Goal: Information Seeking & Learning: Find specific fact

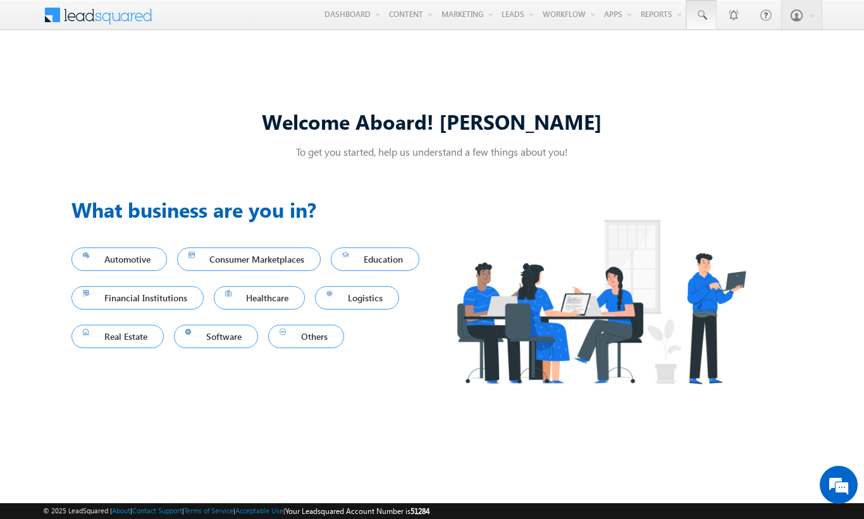
click at [701, 15] on span at bounding box center [701, 15] width 13 height 13
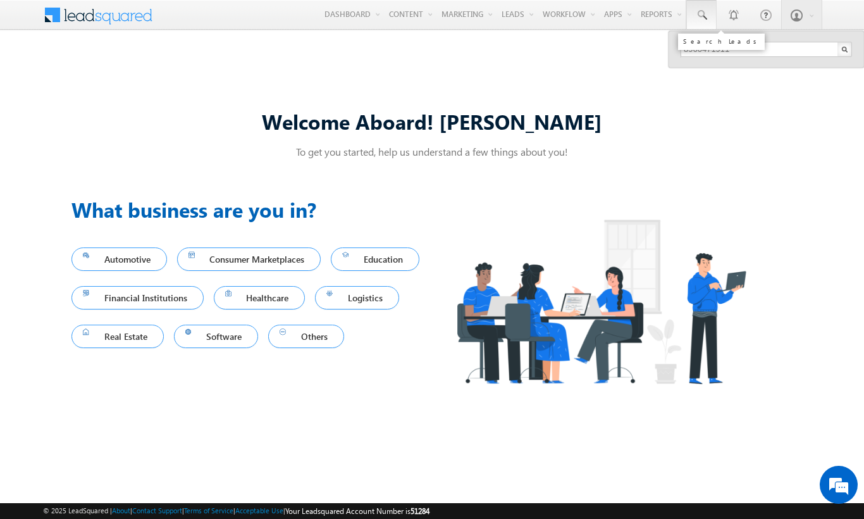
type input "8960471911"
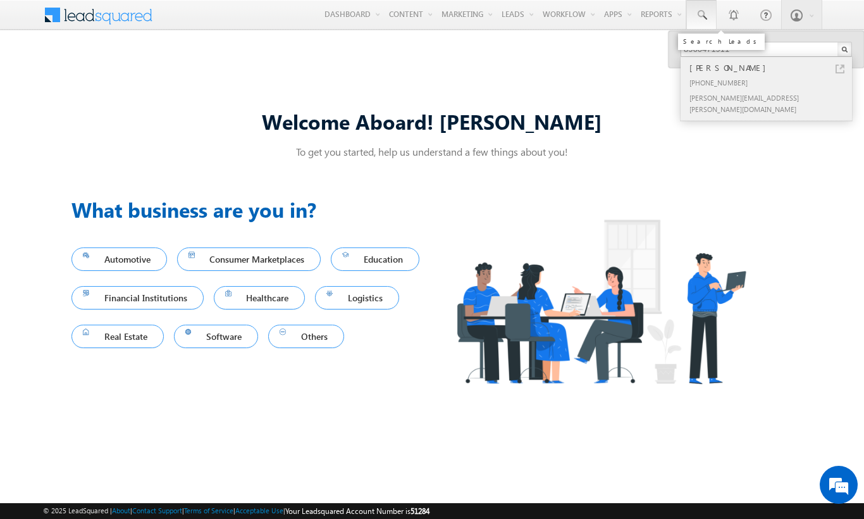
click at [772, 68] on div "[PERSON_NAME]" at bounding box center [772, 68] width 170 height 14
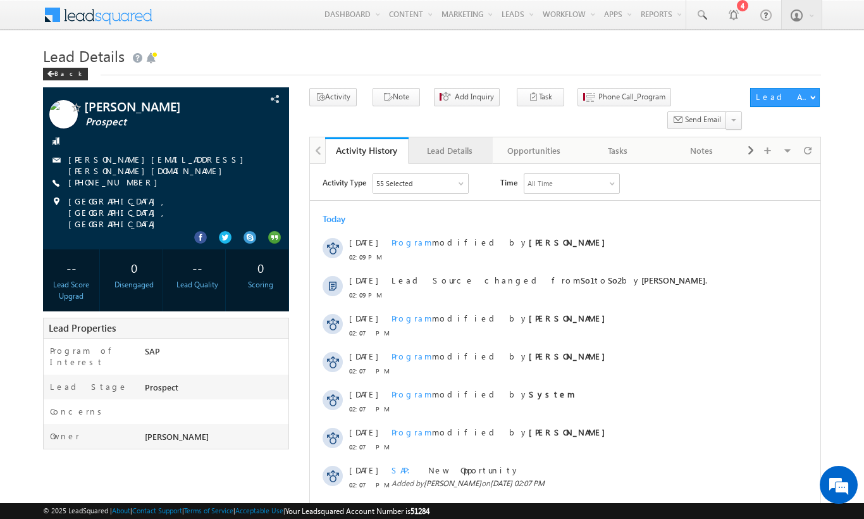
click at [450, 143] on div "Lead Details" at bounding box center [450, 150] width 62 height 15
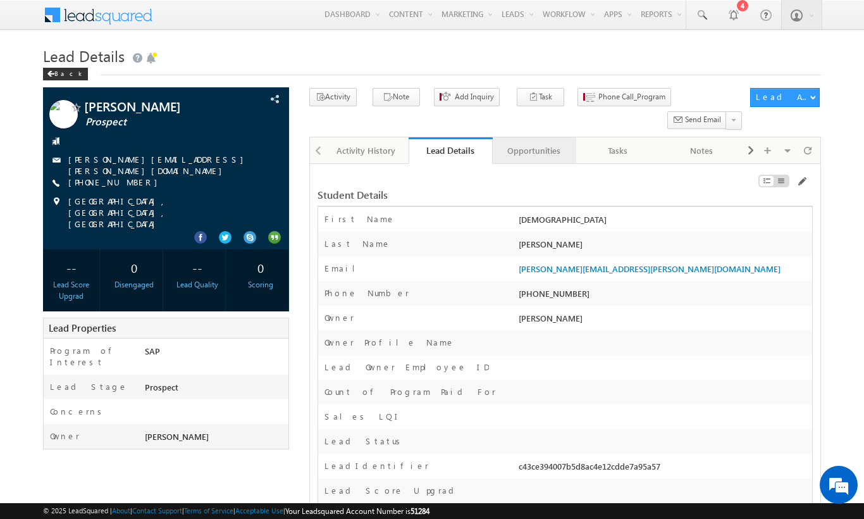
click at [533, 143] on div "Opportunities" at bounding box center [534, 150] width 62 height 15
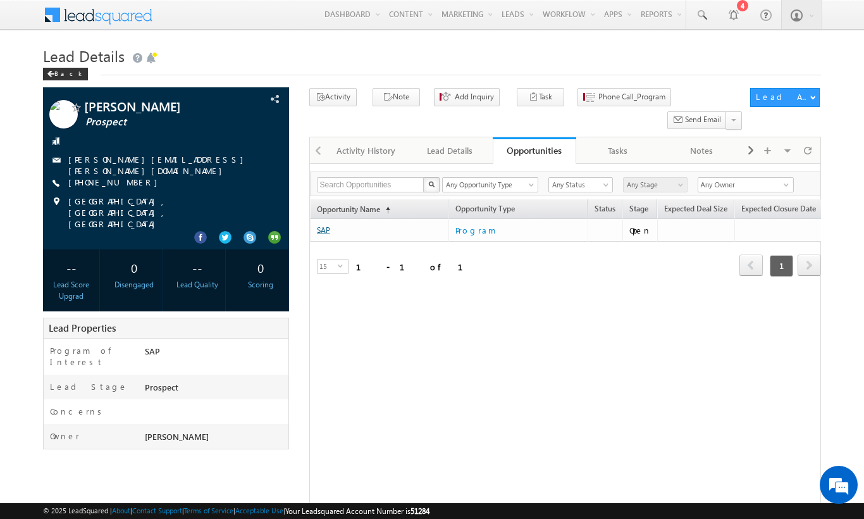
click at [323, 225] on link "SAP" at bounding box center [323, 229] width 13 height 9
